Goal: Information Seeking & Learning: Learn about a topic

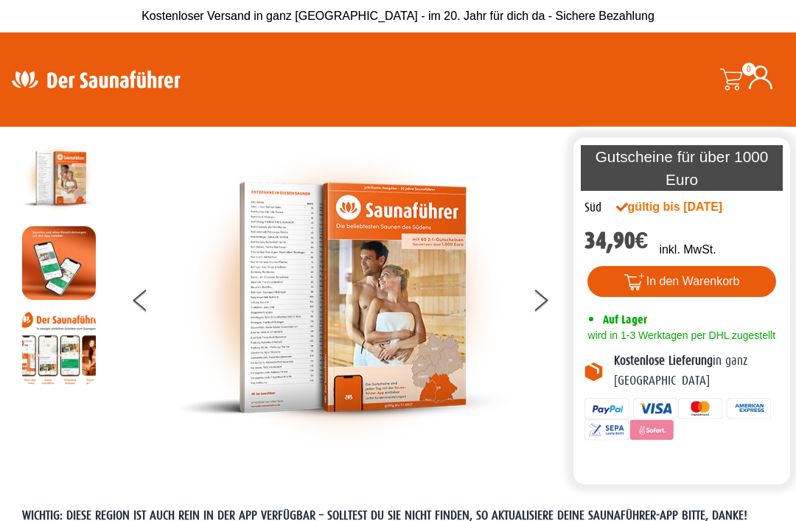
click at [276, 309] on img at bounding box center [344, 297] width 332 height 312
click at [541, 304] on button at bounding box center [549, 302] width 37 height 37
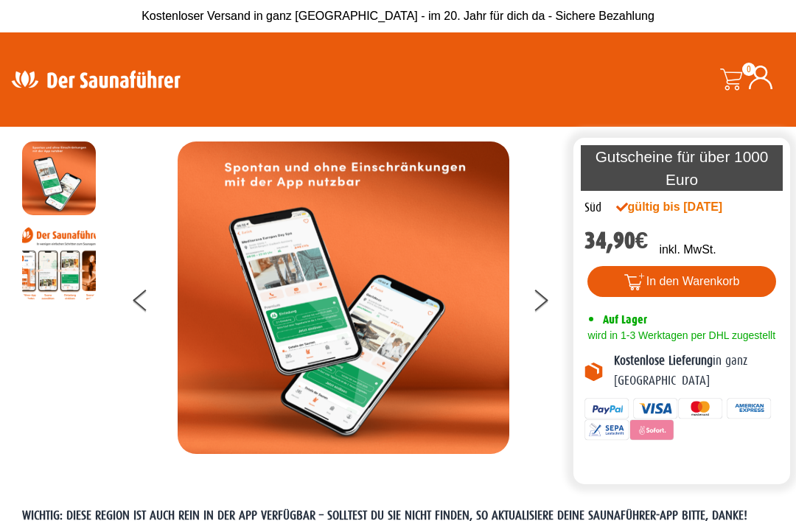
click at [548, 314] on button at bounding box center [549, 302] width 37 height 37
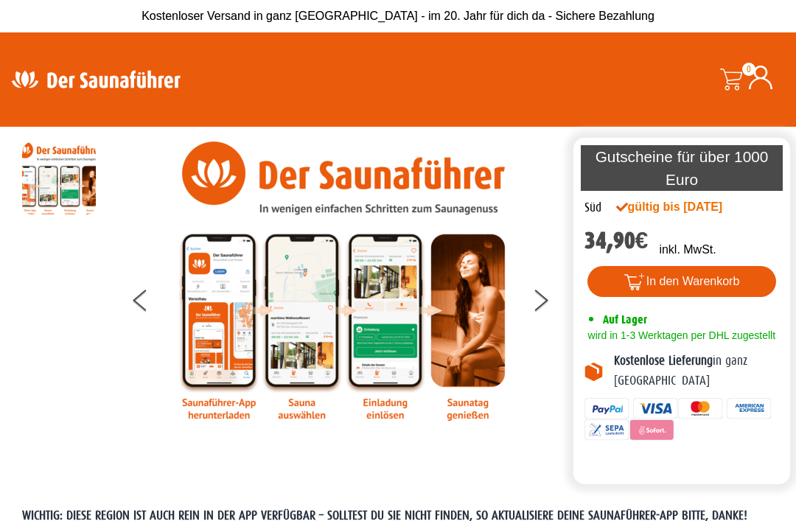
click at [541, 301] on icon at bounding box center [541, 296] width 13 height 12
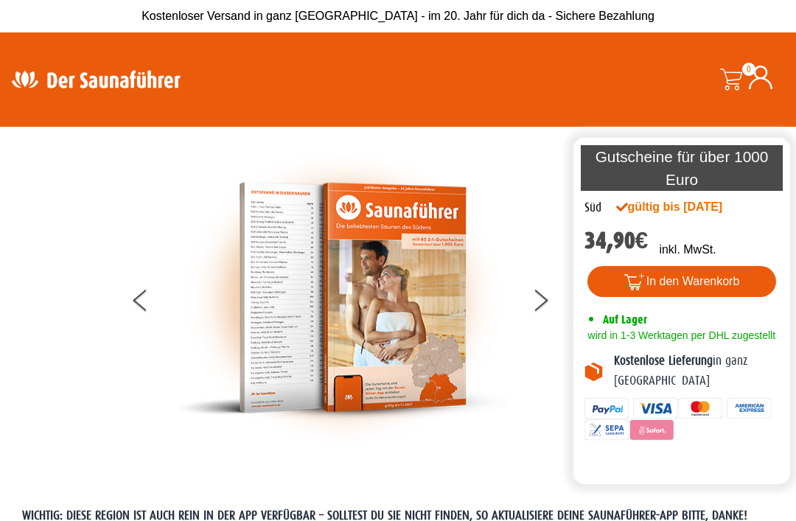
click at [550, 303] on button at bounding box center [549, 302] width 37 height 37
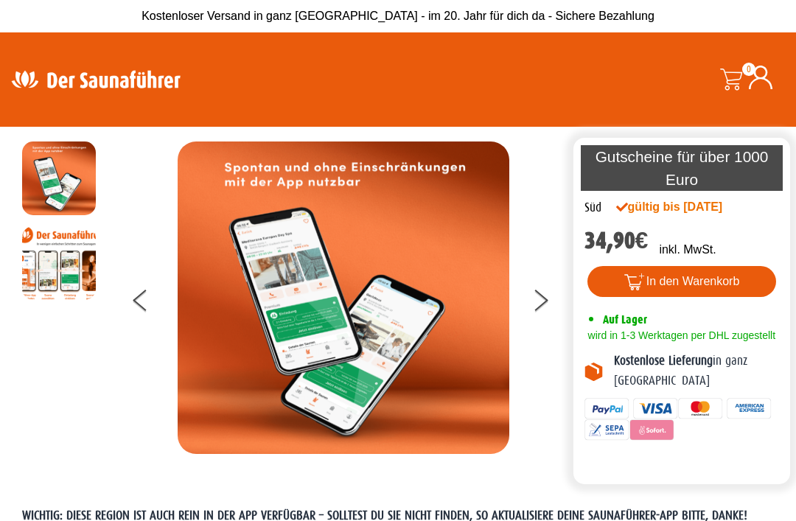
click at [552, 301] on button at bounding box center [549, 302] width 37 height 37
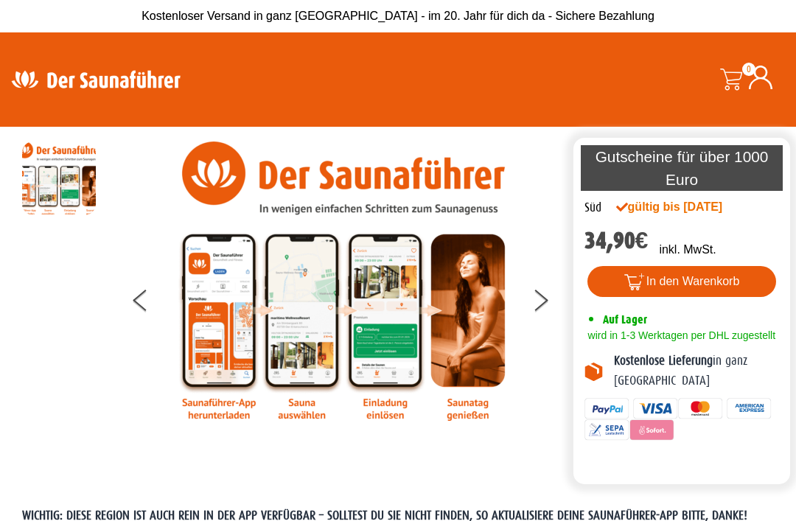
click at [555, 300] on button at bounding box center [549, 302] width 37 height 37
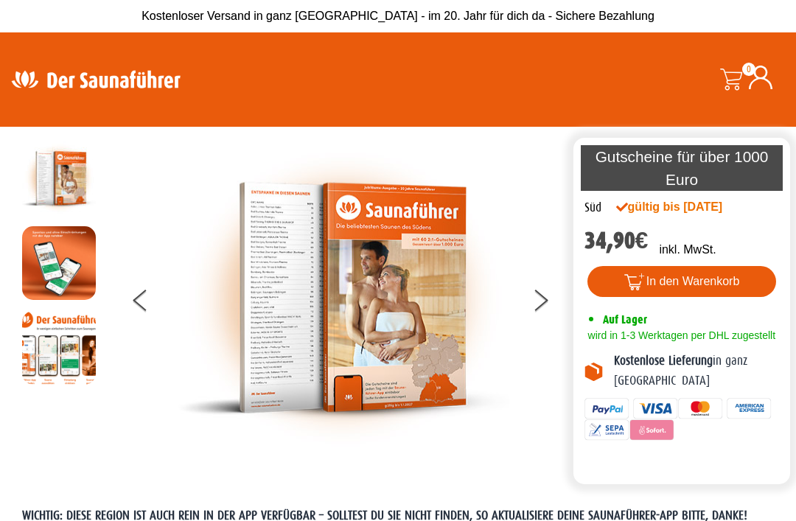
click at [312, 326] on img at bounding box center [344, 297] width 332 height 312
click at [426, 292] on img at bounding box center [344, 297] width 332 height 312
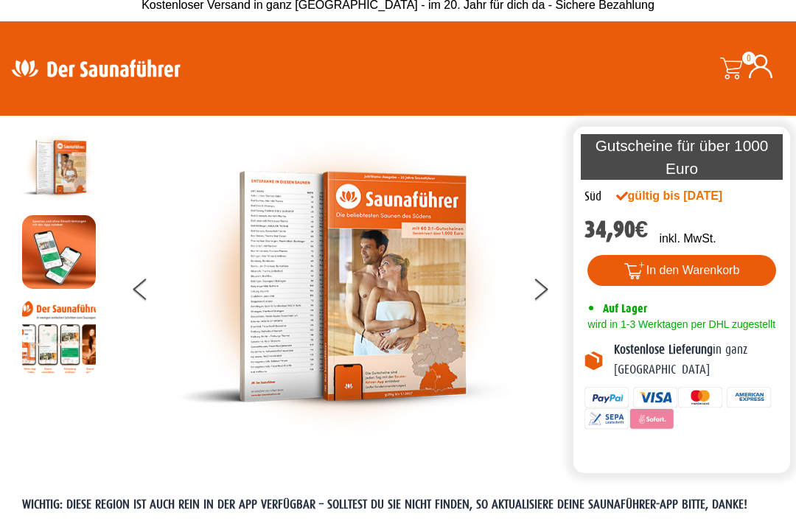
click at [542, 298] on button at bounding box center [549, 292] width 37 height 37
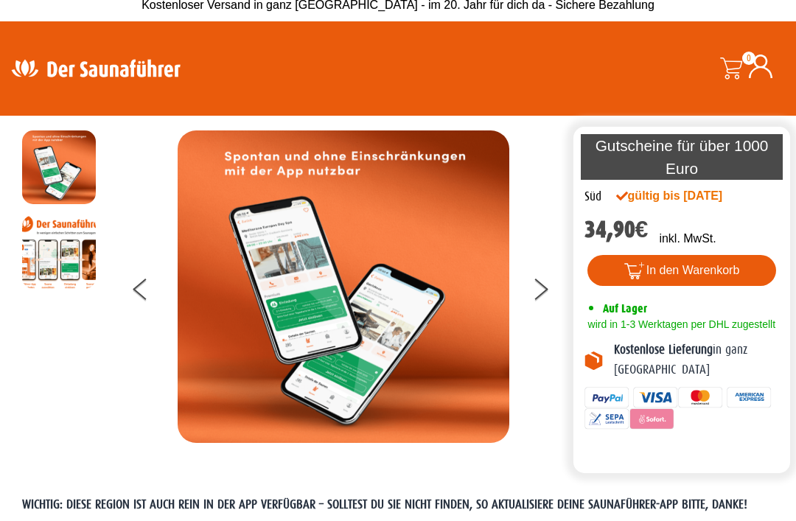
click at [555, 298] on button at bounding box center [549, 291] width 37 height 37
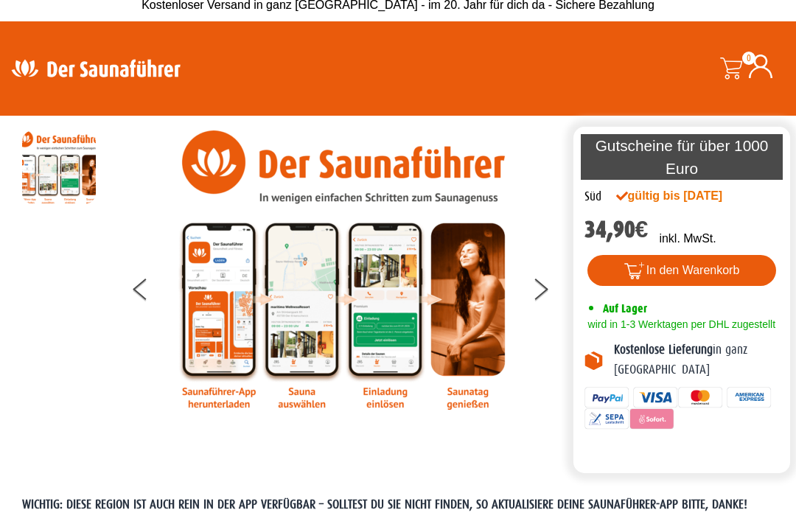
click at [558, 300] on button at bounding box center [549, 291] width 37 height 37
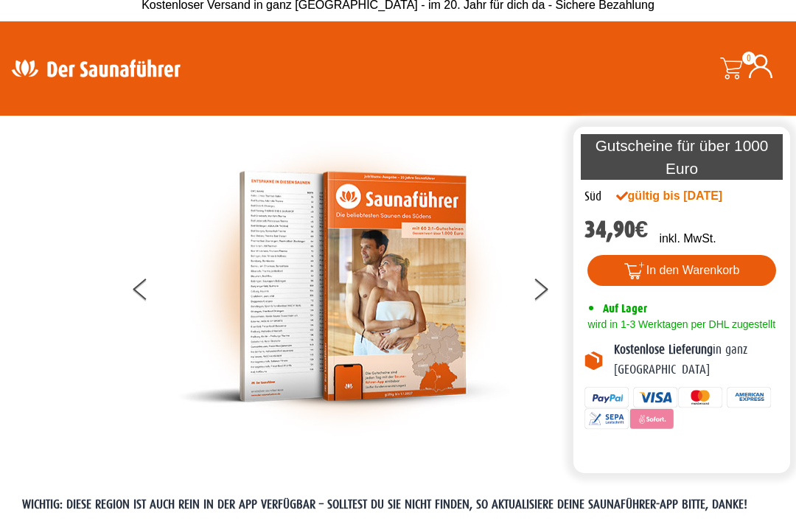
click at [560, 298] on button at bounding box center [549, 291] width 37 height 37
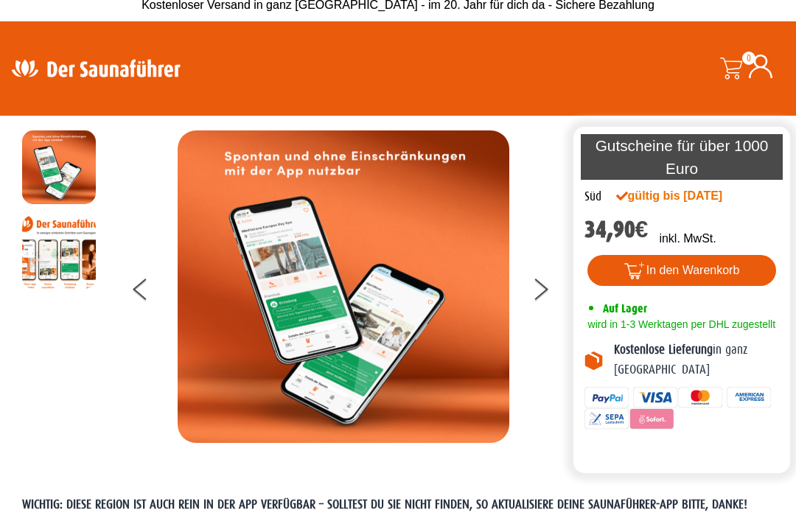
click at [557, 298] on button at bounding box center [549, 291] width 37 height 37
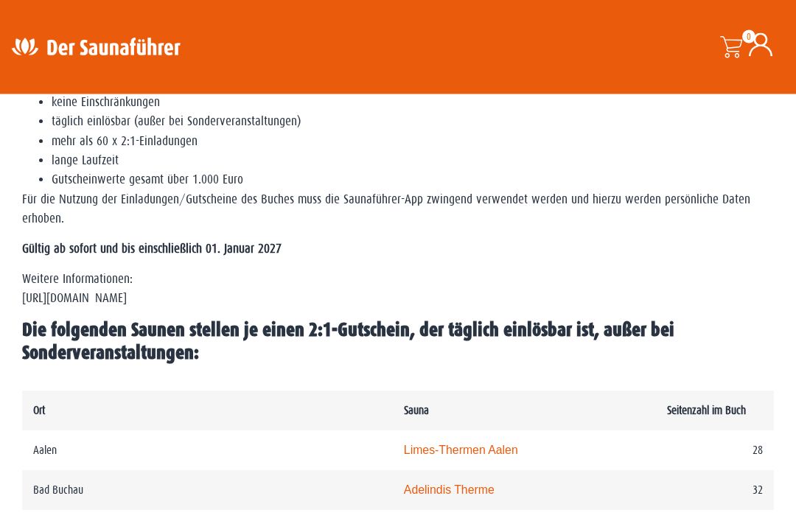
scroll to position [536, 0]
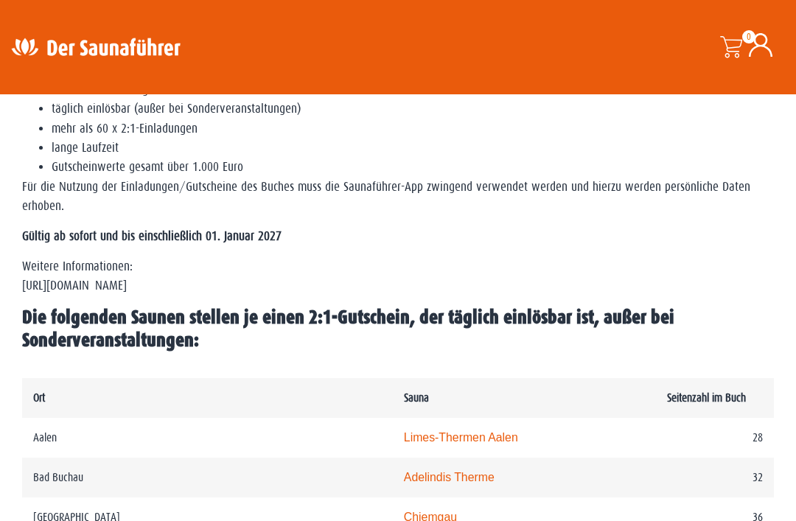
click at [66, 317] on div "WICHTIG: DIESE REGION IST AUCH REIN IN DER APP VERFÜGBAR – SOLLTEST DU SIE NICH…" at bounding box center [397, 161] width 751 height 381
click at [70, 290] on p "Weitere Informationen: https://www.der-saunafuehrer.de/app" at bounding box center [397, 276] width 751 height 39
click at [74, 296] on p "Weitere Informationen: https://www.der-saunafuehrer.de/app" at bounding box center [397, 276] width 751 height 39
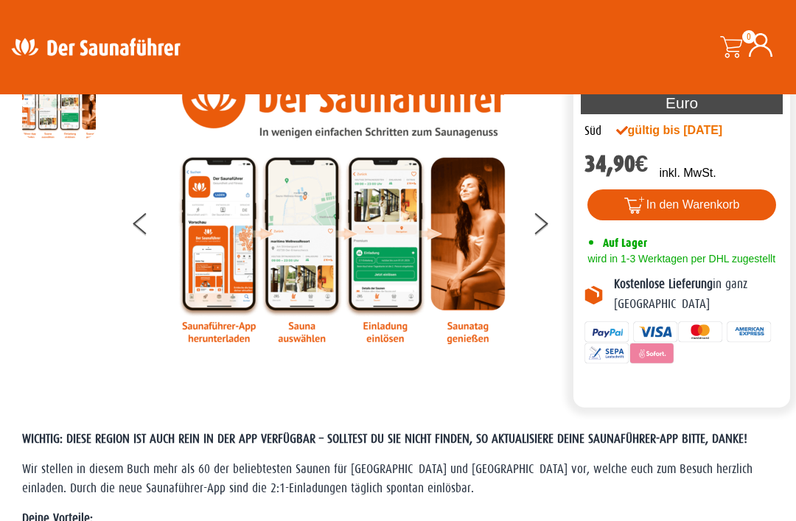
scroll to position [0, 0]
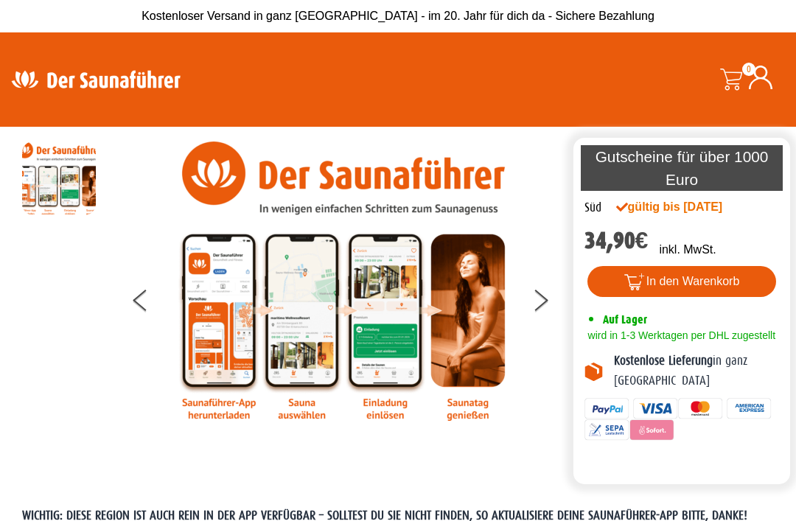
click at [530, 309] on div at bounding box center [343, 280] width 453 height 279
click at [530, 310] on div at bounding box center [343, 280] width 453 height 279
click at [539, 301] on icon at bounding box center [541, 296] width 13 height 12
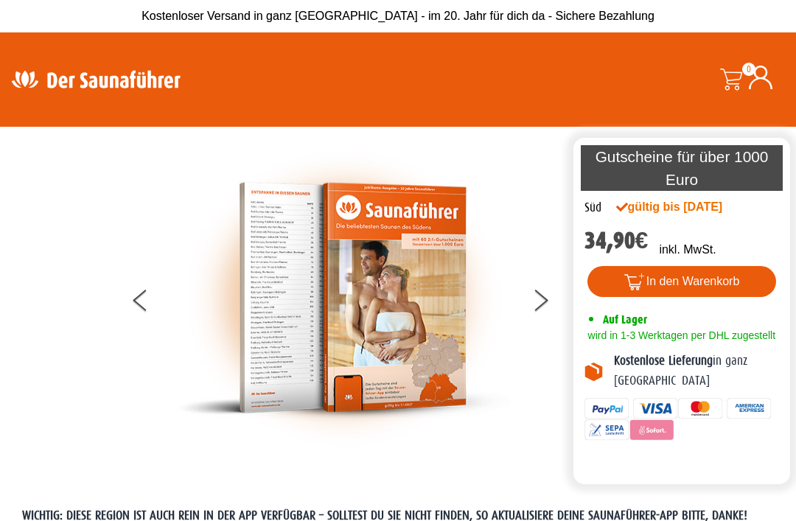
click at [268, 301] on img at bounding box center [344, 297] width 332 height 312
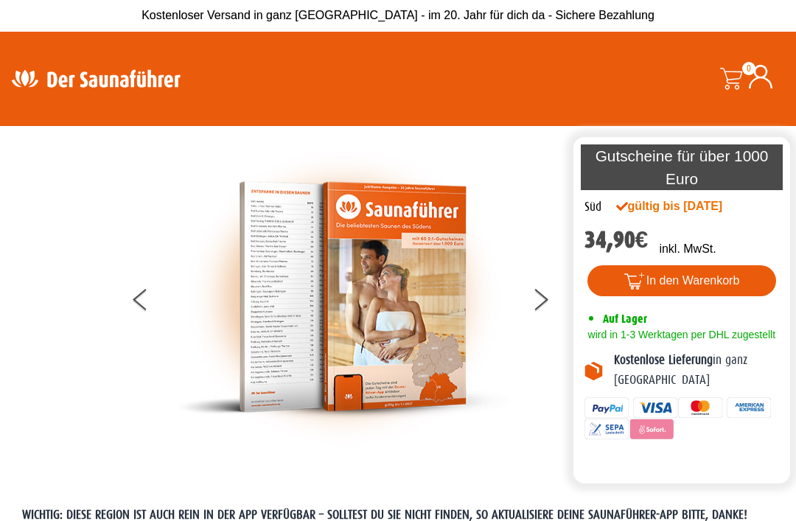
scroll to position [1, 0]
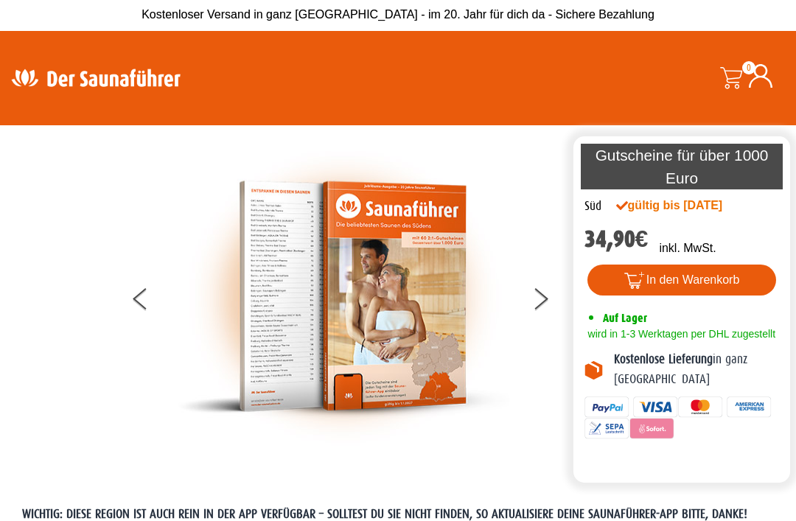
click at [320, 286] on img at bounding box center [344, 296] width 332 height 312
